Goal: Check status: Check status

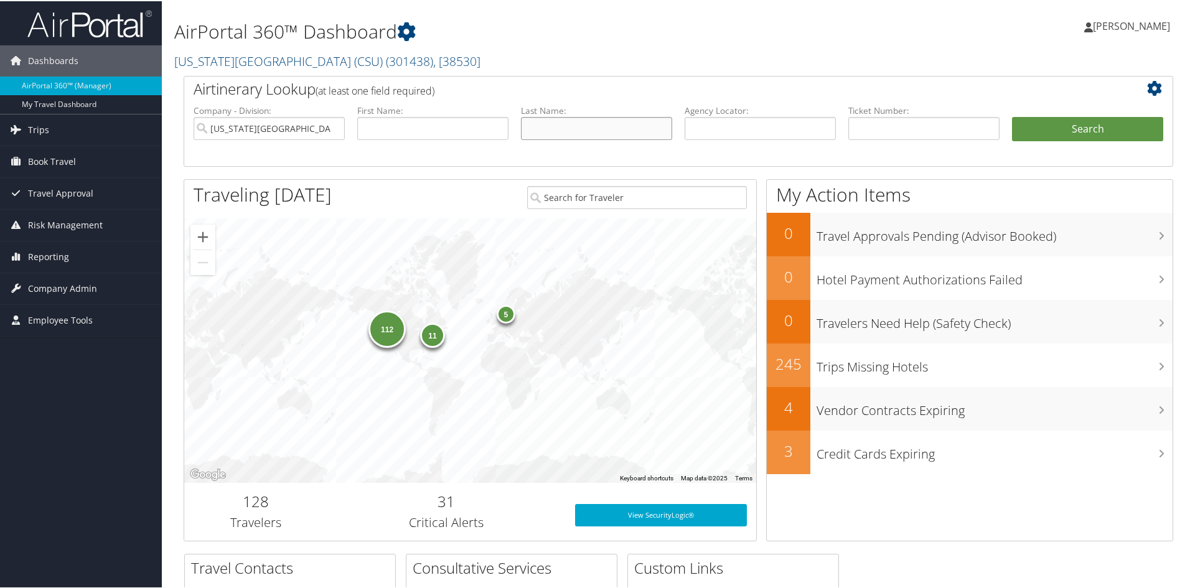
click at [615, 123] on input "text" at bounding box center [596, 127] width 151 height 23
type input "colen"
click at [1012, 116] on button "Search" at bounding box center [1087, 128] width 151 height 25
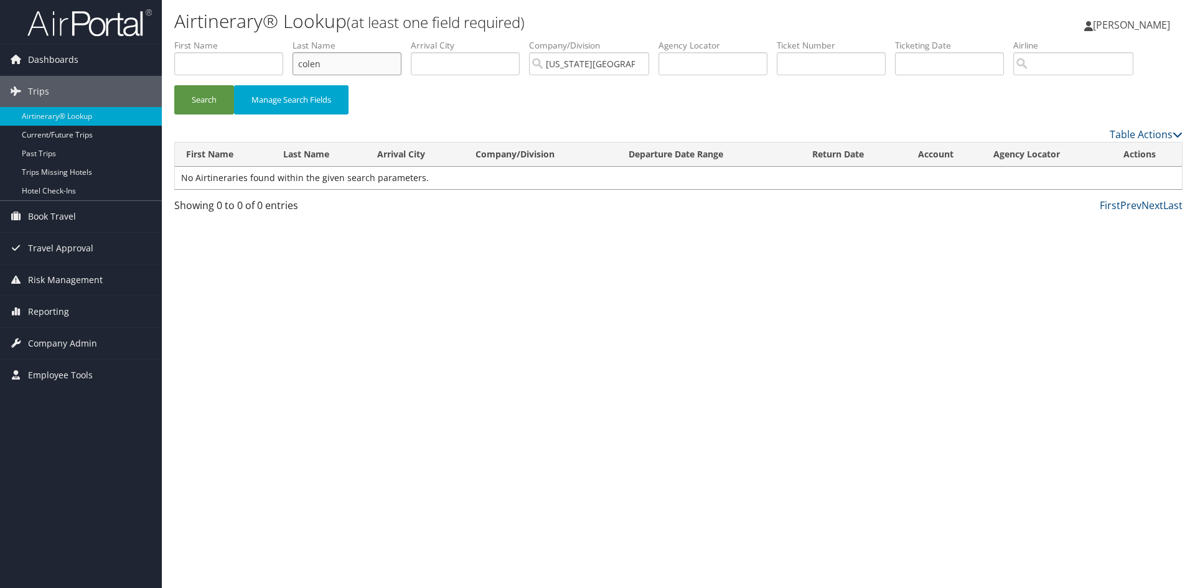
click at [313, 63] on input "colen" at bounding box center [346, 63] width 109 height 23
click at [174, 85] on button "Search" at bounding box center [204, 99] width 60 height 29
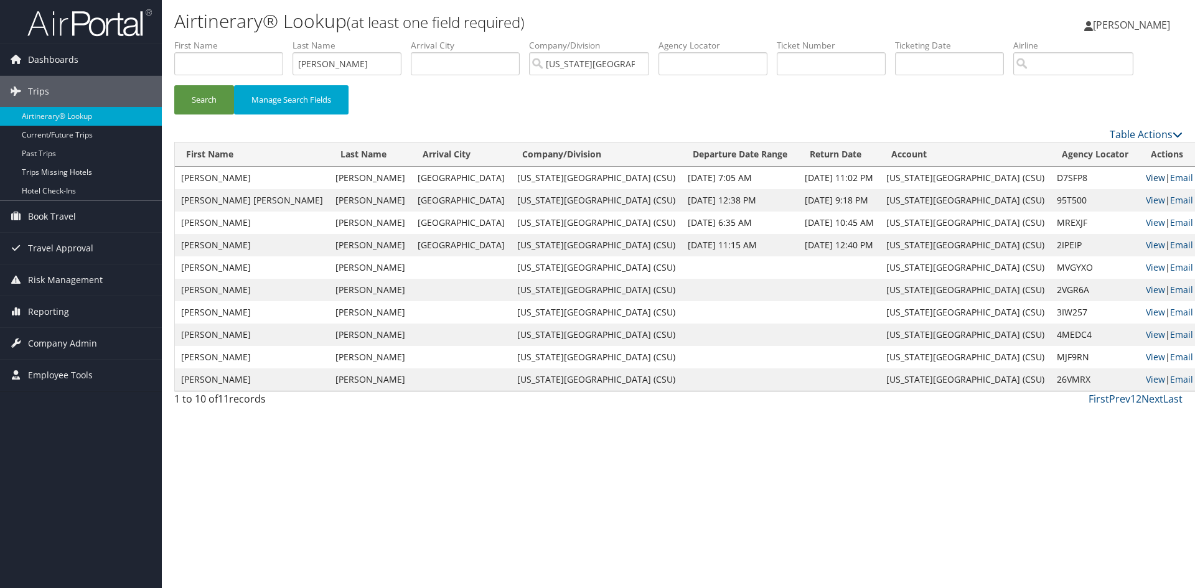
click at [1146, 179] on link "View" at bounding box center [1155, 178] width 19 height 12
drag, startPoint x: 317, startPoint y: 57, endPoint x: 230, endPoint y: 45, distance: 87.2
click at [230, 39] on ul "First Name Last Name cohen Departure City Arrival City Company/Division Califor…" at bounding box center [678, 39] width 1008 height 0
click at [174, 85] on button "Search" at bounding box center [204, 99] width 60 height 29
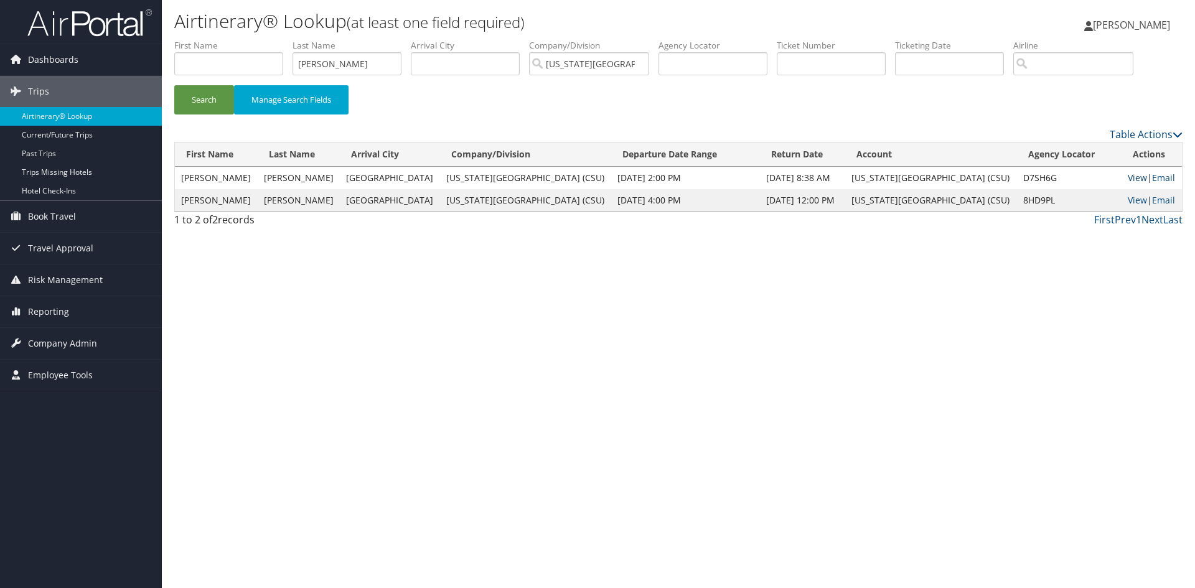
click at [1128, 177] on link "View" at bounding box center [1137, 178] width 19 height 12
drag, startPoint x: 282, startPoint y: 60, endPoint x: 107, endPoint y: 77, distance: 175.7
click at [107, 77] on div "Dashboards AirPortal 360™ (Manager) My Travel Dashboard Trips Airtinerary® Look…" at bounding box center [597, 294] width 1195 height 588
type input "mccartt"
click at [174, 85] on button "Search" at bounding box center [204, 99] width 60 height 29
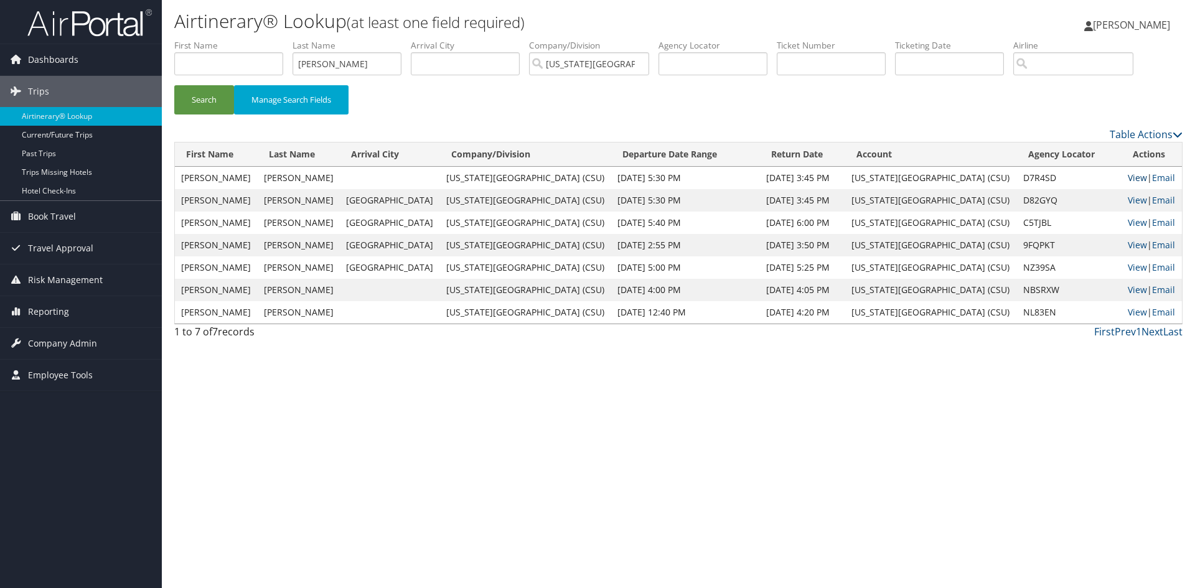
click at [1128, 179] on link "View" at bounding box center [1137, 178] width 19 height 12
click at [1129, 200] on link "View" at bounding box center [1137, 200] width 19 height 12
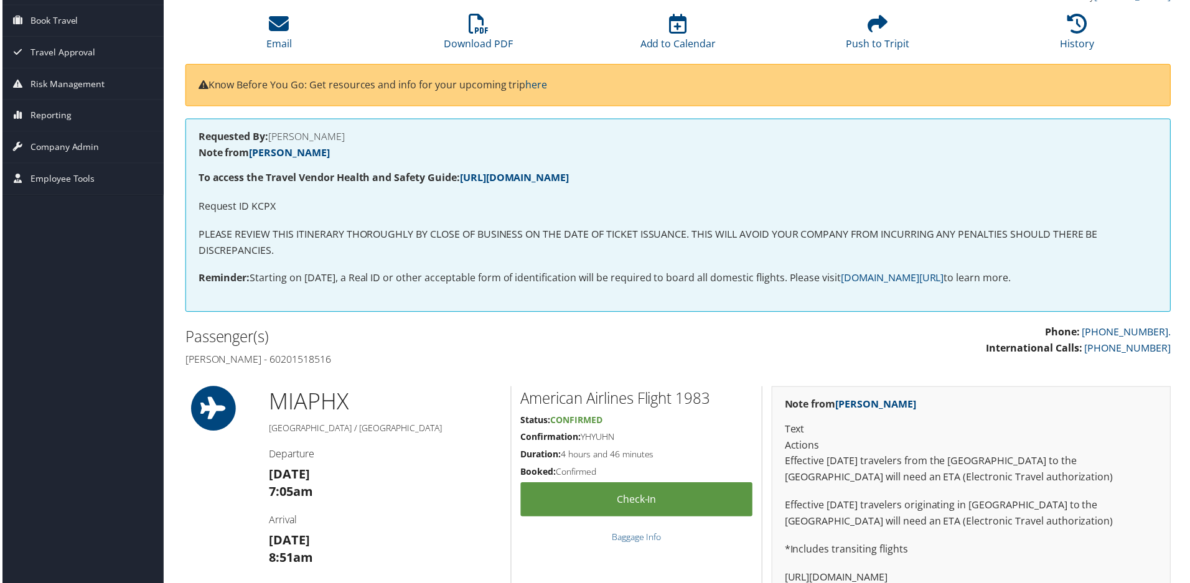
scroll to position [124, 0]
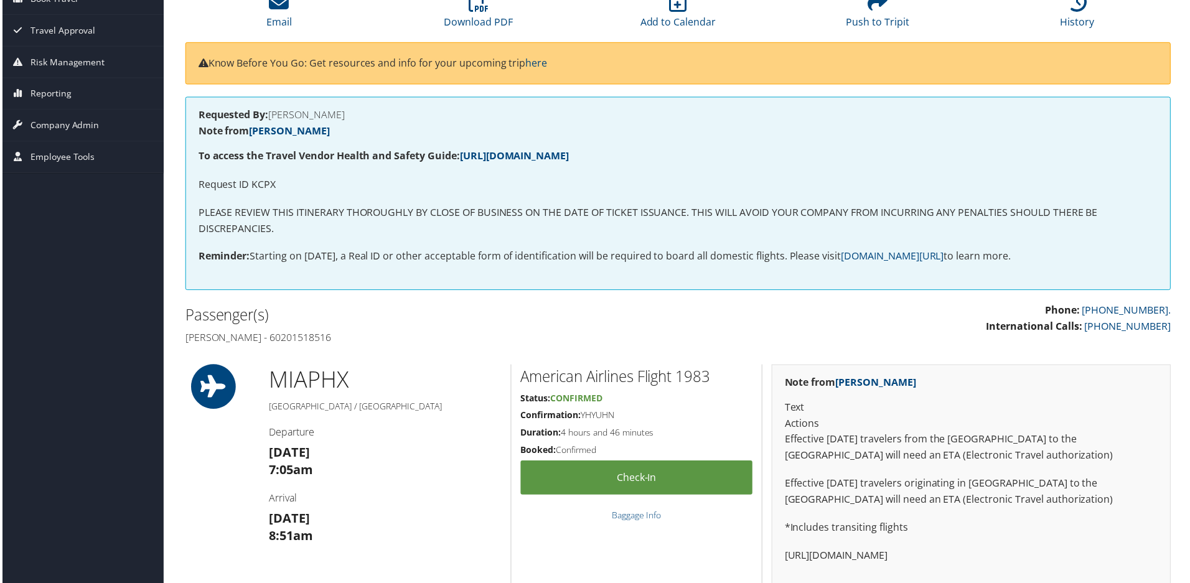
click at [254, 184] on p "Request ID KCPX" at bounding box center [678, 185] width 963 height 16
copy p "KCPX"
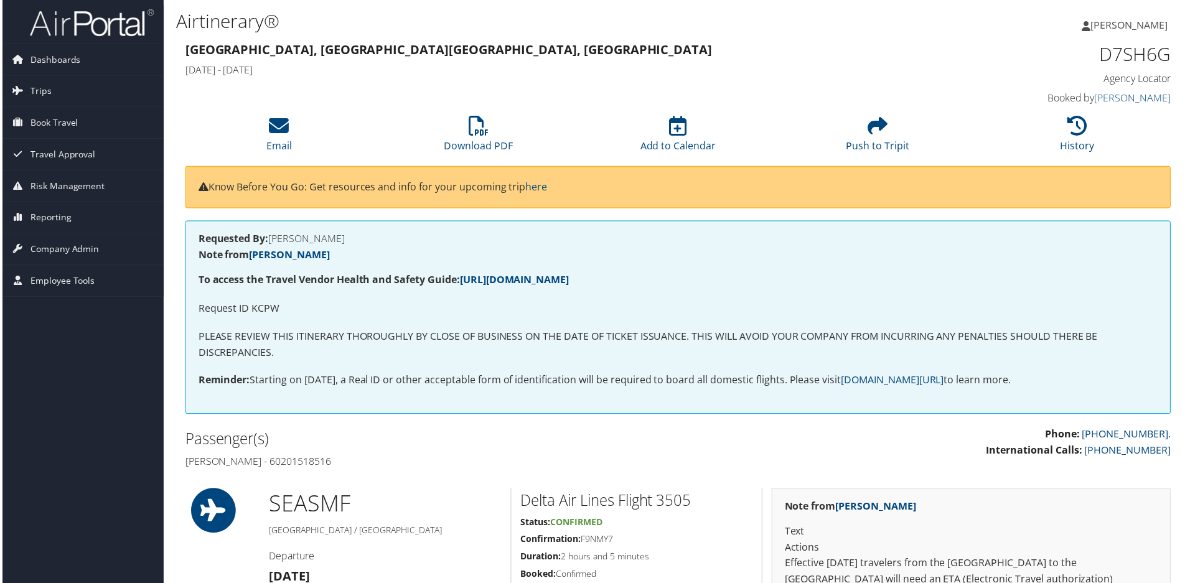
click at [261, 310] on p "Request ID KCPW" at bounding box center [678, 310] width 963 height 16
copy p "KCPW"
